Goal: Answer question/provide support

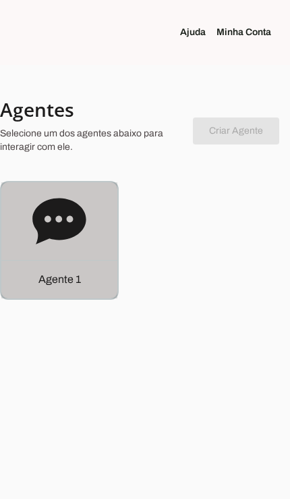
click at [76, 272] on p "Agente 1" at bounding box center [59, 279] width 43 height 16
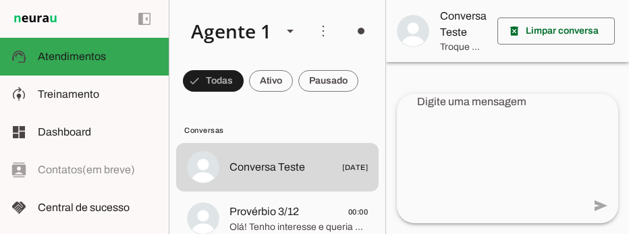
click at [290, 224] on span "Olá! Tenho interesse e queria mais informações, por favor." at bounding box center [299, 228] width 138 height 14
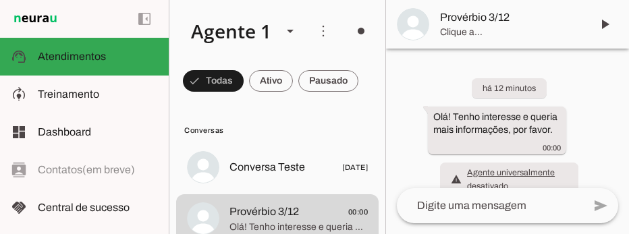
click at [290, 27] on span at bounding box center [605, 24] width 32 height 32
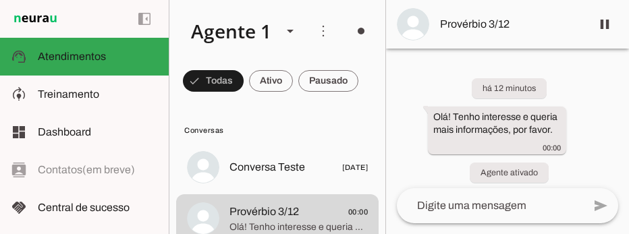
click at [271, 79] on span at bounding box center [271, 81] width 44 height 32
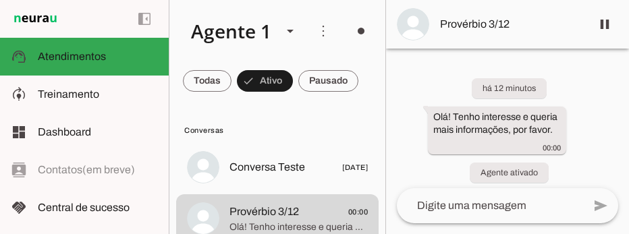
click at [290, 34] on span at bounding box center [323, 31] width 32 height 32
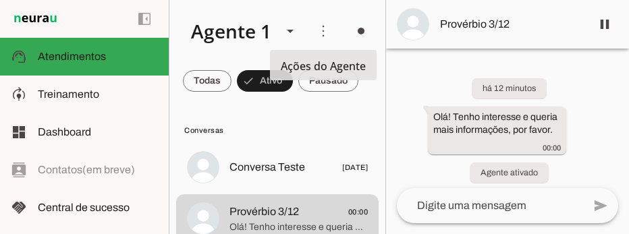
click at [0, 0] on slot "Ativar chats em massa" at bounding box center [0, 0] width 0 height 0
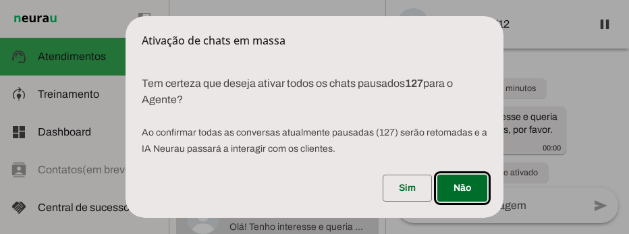
click at [290, 205] on span at bounding box center [407, 188] width 49 height 32
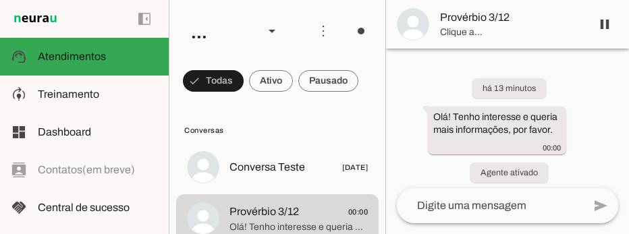
scroll to position [50, 0]
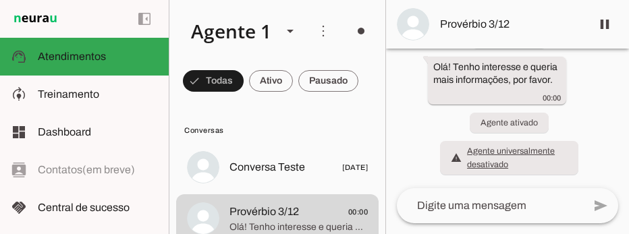
click at [358, 25] on span at bounding box center [361, 31] width 32 height 32
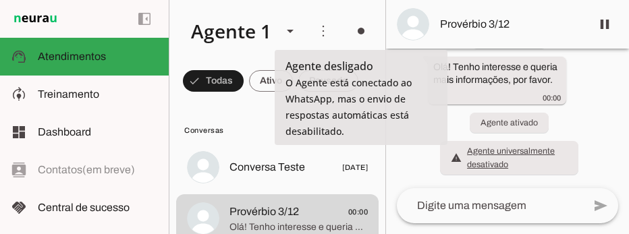
click at [528, 75] on slot at bounding box center [555, 74] width 55 height 32
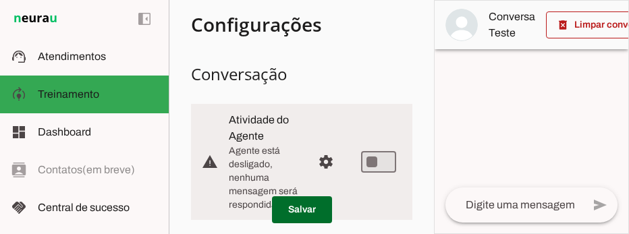
scroll to position [92, 0]
type md-switch "on"
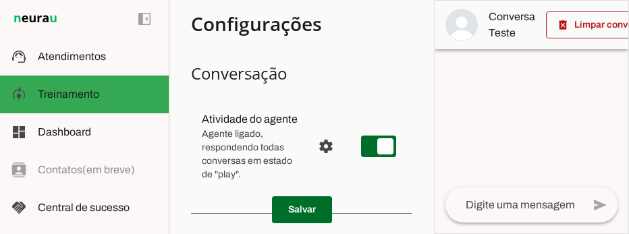
click at [120, 69] on md-item "support_agent Atendimentos Atendimentos" at bounding box center [84, 57] width 169 height 38
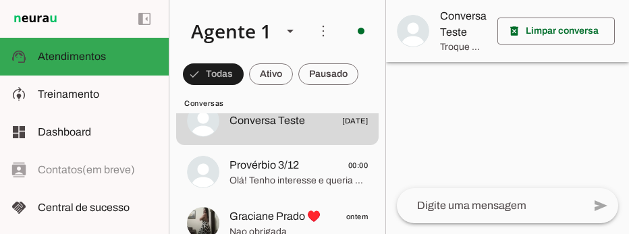
scroll to position [73, 0]
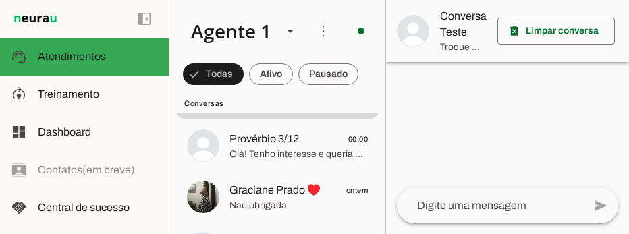
click at [327, 141] on span "Provérbio [DATE] 00:00" at bounding box center [299, 139] width 138 height 17
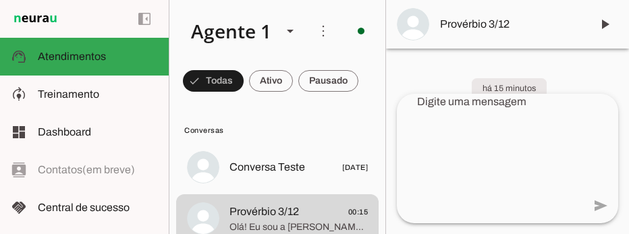
click at [325, 217] on span "Provérbio [DATE] 00:15" at bounding box center [299, 212] width 138 height 17
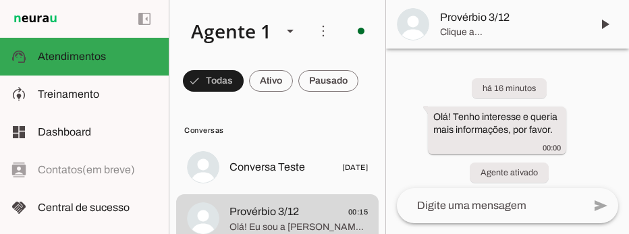
click at [604, 24] on span at bounding box center [605, 24] width 32 height 32
